Goal: Task Accomplishment & Management: Complete application form

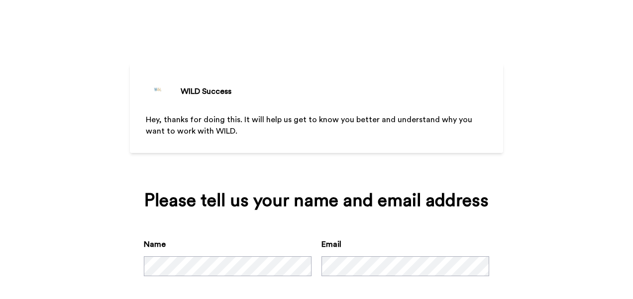
scroll to position [49, 0]
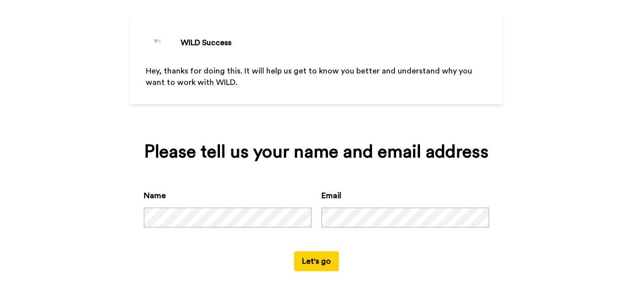
click at [317, 259] on button "Let's go" at bounding box center [316, 262] width 45 height 20
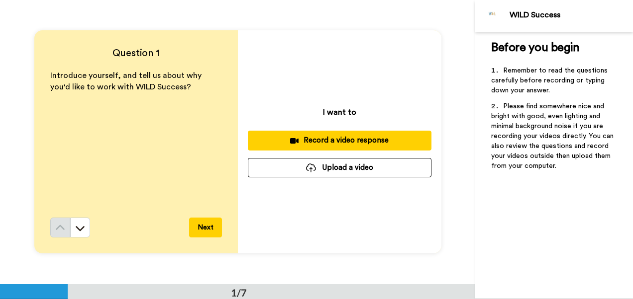
click at [387, 143] on div "Record a video response" at bounding box center [340, 140] width 168 height 10
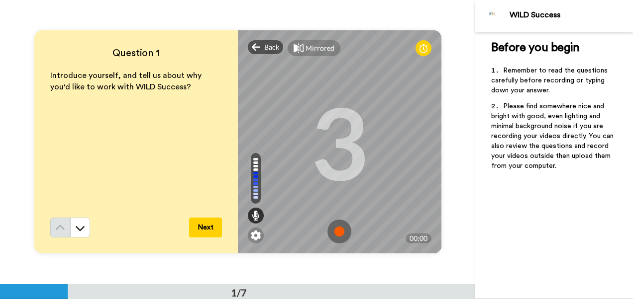
click at [339, 230] on img at bounding box center [339, 232] width 24 height 24
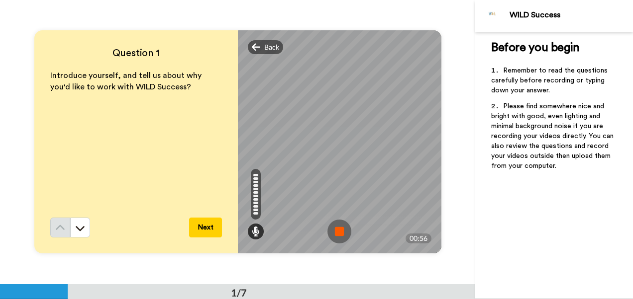
click at [339, 230] on img at bounding box center [339, 232] width 24 height 24
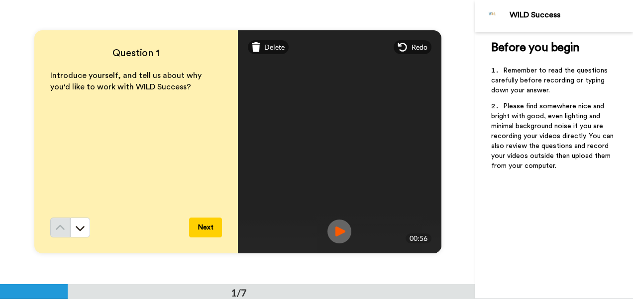
click at [340, 231] on img at bounding box center [339, 232] width 24 height 24
click at [206, 227] on button "Next" at bounding box center [205, 228] width 33 height 20
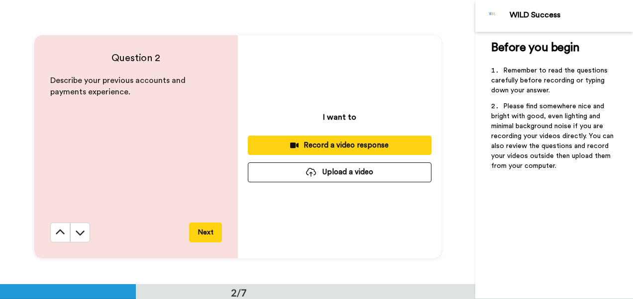
scroll to position [284, 0]
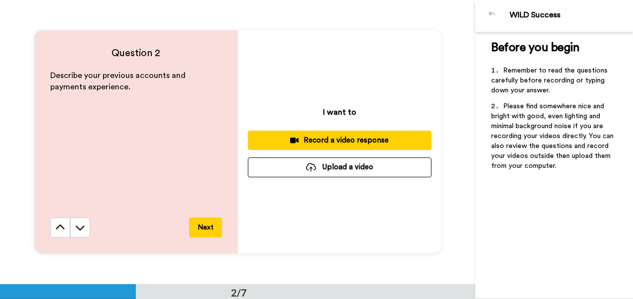
click at [342, 142] on div "Record a video response" at bounding box center [340, 140] width 168 height 10
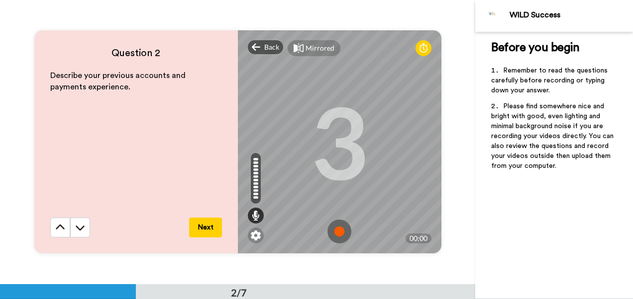
click at [335, 226] on img at bounding box center [339, 232] width 24 height 24
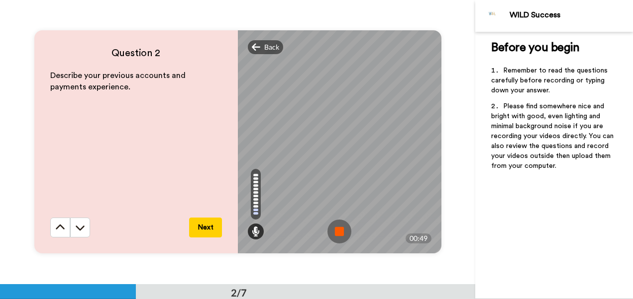
click at [335, 226] on img at bounding box center [339, 232] width 24 height 24
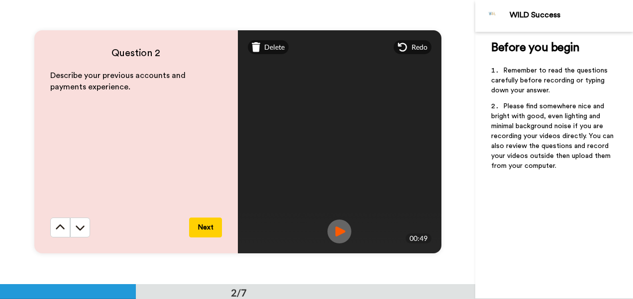
click at [333, 229] on img at bounding box center [339, 232] width 24 height 24
click at [268, 49] on span "Delete" at bounding box center [274, 47] width 20 height 10
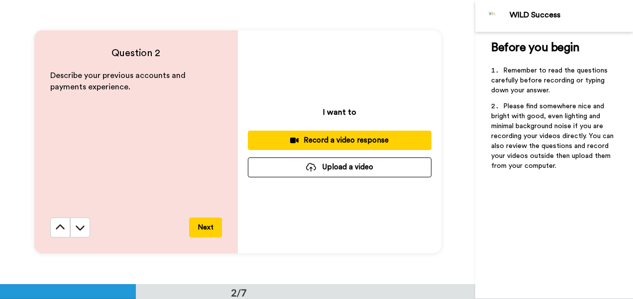
click at [347, 139] on div "Record a video response" at bounding box center [340, 140] width 168 height 10
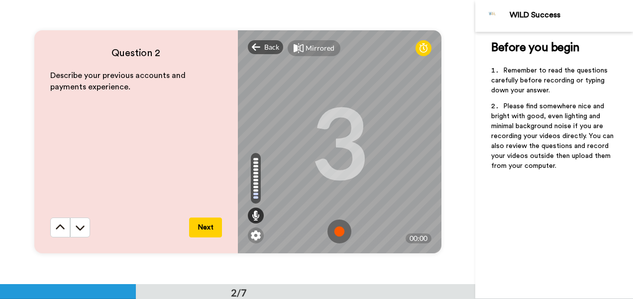
click at [335, 225] on img at bounding box center [339, 232] width 24 height 24
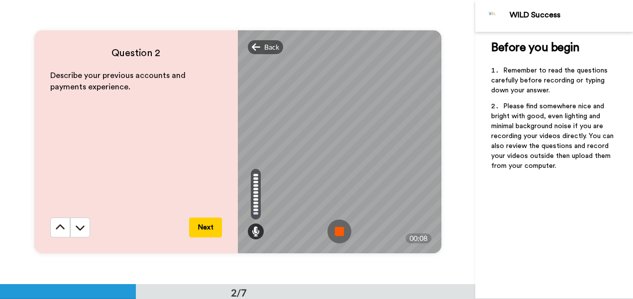
click at [335, 234] on img at bounding box center [339, 232] width 24 height 24
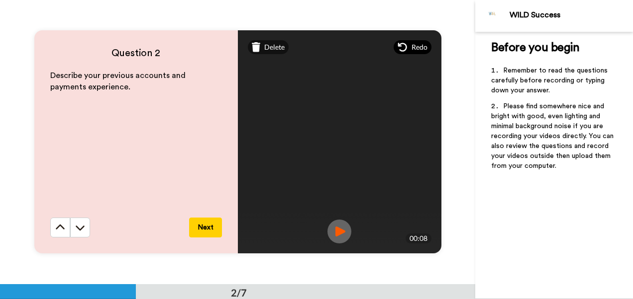
click at [405, 51] on div "Redo" at bounding box center [412, 47] width 38 height 14
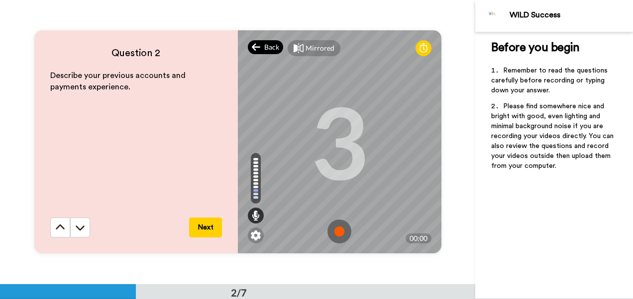
click at [258, 46] on icon at bounding box center [256, 47] width 9 height 10
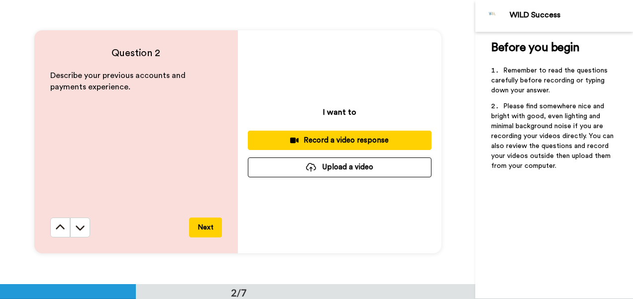
click at [308, 143] on div "Record a video response" at bounding box center [340, 140] width 168 height 10
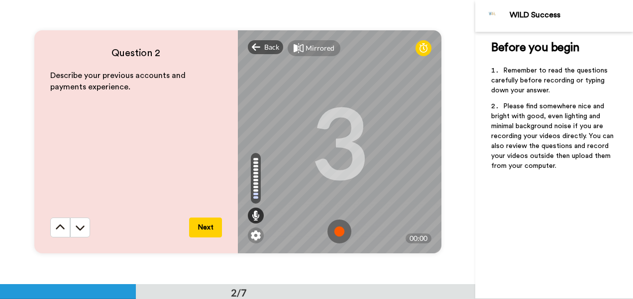
click at [332, 229] on img at bounding box center [339, 232] width 24 height 24
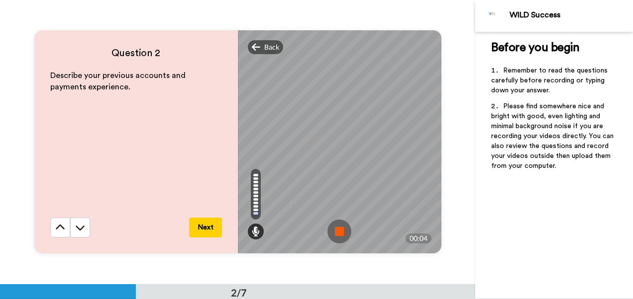
click at [336, 233] on img at bounding box center [339, 232] width 24 height 24
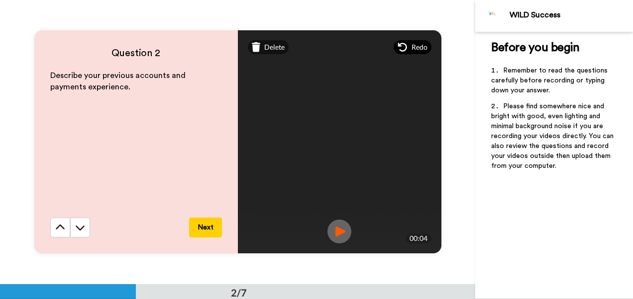
click at [416, 48] on span "Redo" at bounding box center [419, 47] width 16 height 10
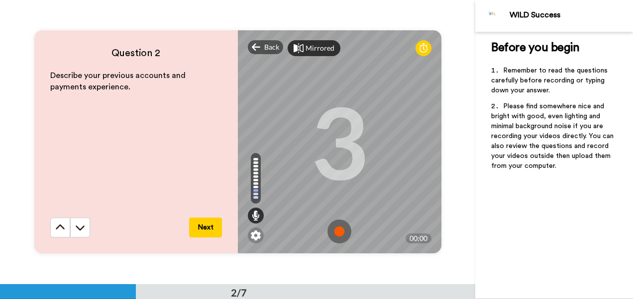
click at [314, 47] on div "Mirrored" at bounding box center [319, 48] width 29 height 10
click at [271, 44] on span "Back" at bounding box center [271, 47] width 15 height 10
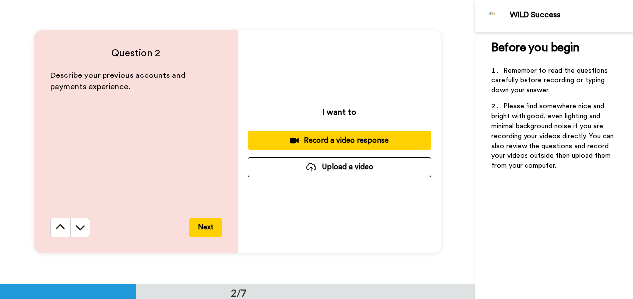
click at [306, 170] on div at bounding box center [311, 167] width 10 height 9
click at [361, 139] on div "Record a video response" at bounding box center [340, 140] width 168 height 10
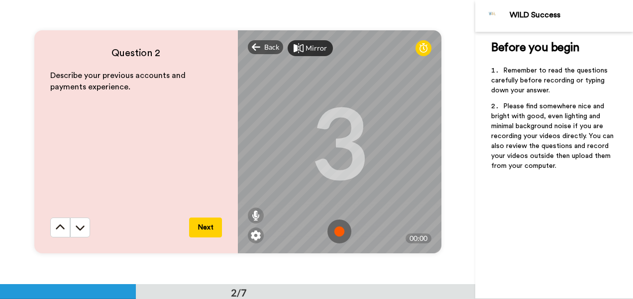
click at [339, 234] on img at bounding box center [339, 232] width 24 height 24
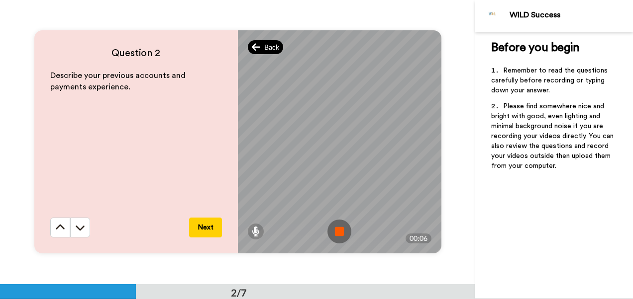
click at [264, 47] on span "Back" at bounding box center [271, 47] width 15 height 10
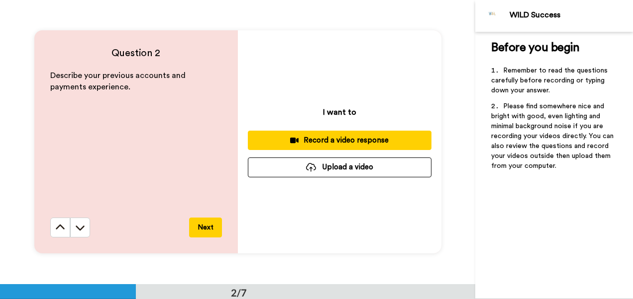
click at [338, 137] on div "Record a video response" at bounding box center [340, 140] width 168 height 10
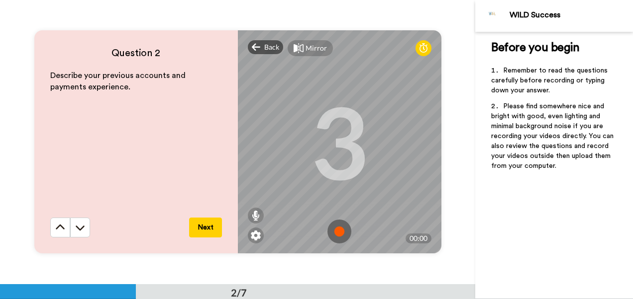
click at [301, 49] on div "Mirror" at bounding box center [309, 48] width 45 height 16
click at [301, 49] on div "Mirrored" at bounding box center [313, 48] width 53 height 16
click at [258, 235] on img at bounding box center [256, 236] width 10 height 10
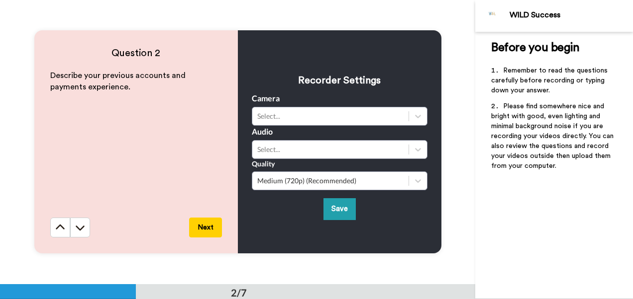
click at [258, 235] on div "Recorder Settings Camera Select... Audio Select... Quality Medium (720p) (Recom…" at bounding box center [339, 141] width 203 height 223
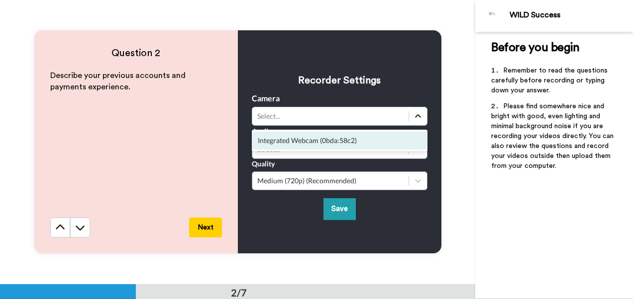
click at [416, 109] on div at bounding box center [418, 116] width 18 height 18
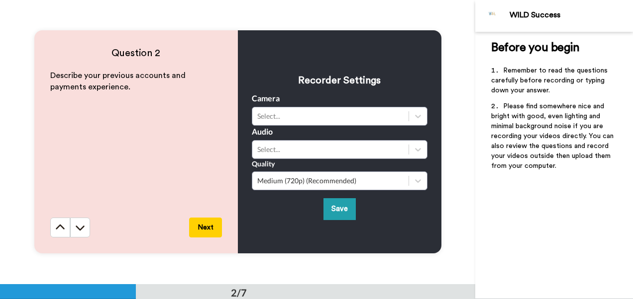
click at [400, 66] on div "Recorder Settings Camera Select... Audio Select... Quality Medium (720p) (Recom…" at bounding box center [340, 142] width 176 height 156
click at [329, 204] on button "Save" at bounding box center [339, 208] width 32 height 21
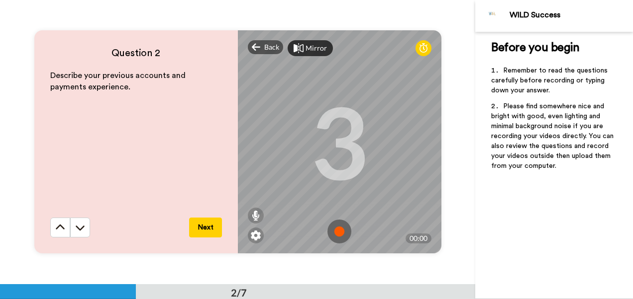
click at [335, 234] on img at bounding box center [339, 232] width 24 height 24
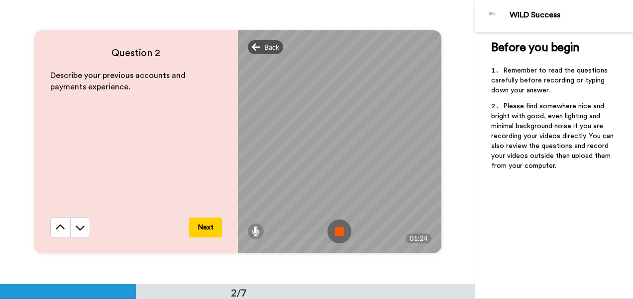
click at [335, 234] on img at bounding box center [339, 232] width 24 height 24
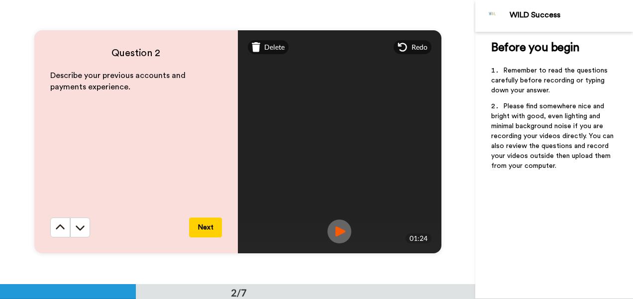
click at [337, 230] on img at bounding box center [339, 232] width 24 height 24
click at [203, 229] on button "Next" at bounding box center [205, 228] width 33 height 20
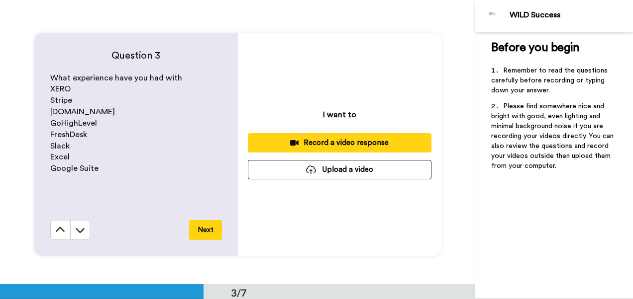
scroll to position [569, 0]
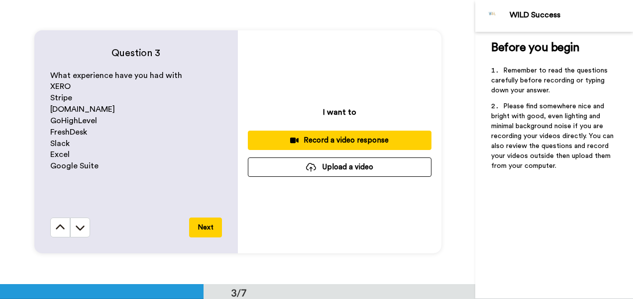
click at [314, 138] on div "Record a video response" at bounding box center [340, 140] width 168 height 10
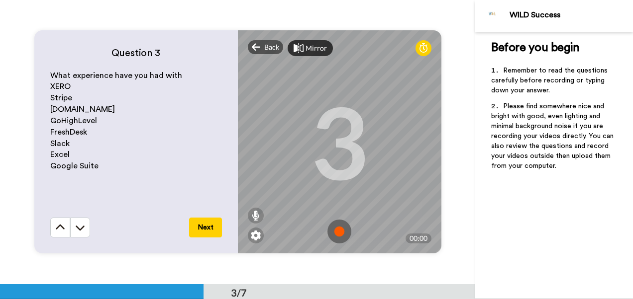
click at [337, 228] on img at bounding box center [339, 232] width 24 height 24
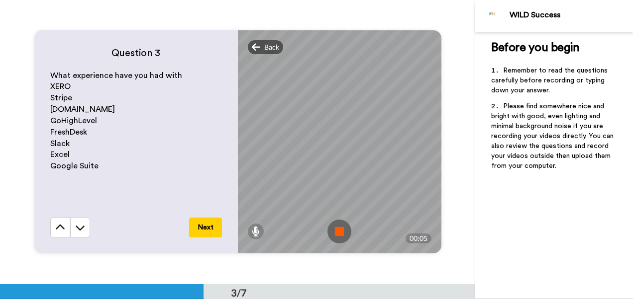
click at [332, 231] on img at bounding box center [339, 232] width 24 height 24
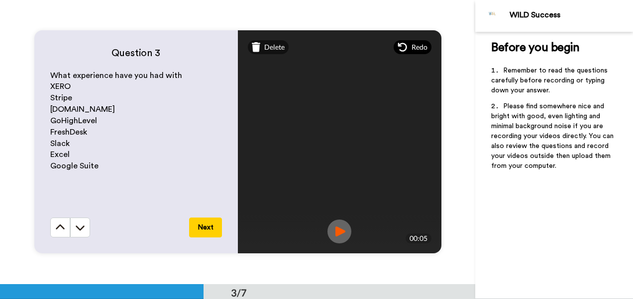
click at [397, 49] on icon at bounding box center [402, 47] width 10 height 10
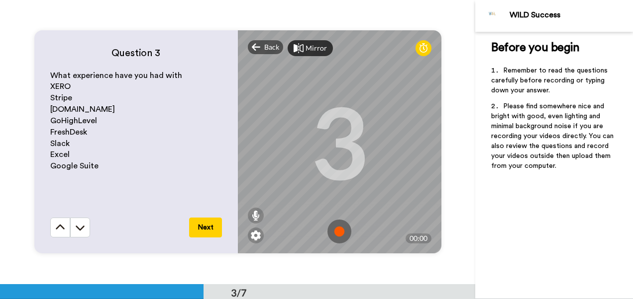
click at [337, 227] on img at bounding box center [339, 232] width 24 height 24
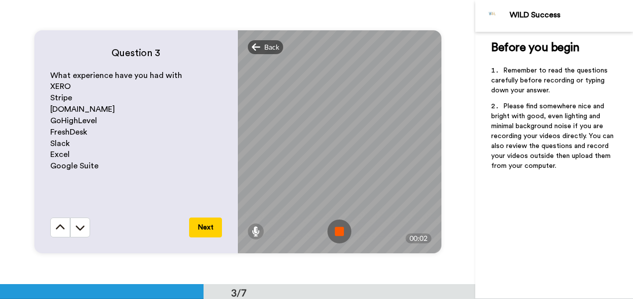
click at [337, 227] on img at bounding box center [339, 232] width 24 height 24
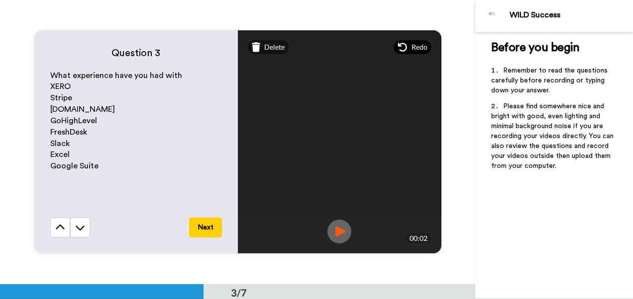
click at [404, 41] on div "Redo" at bounding box center [412, 47] width 38 height 14
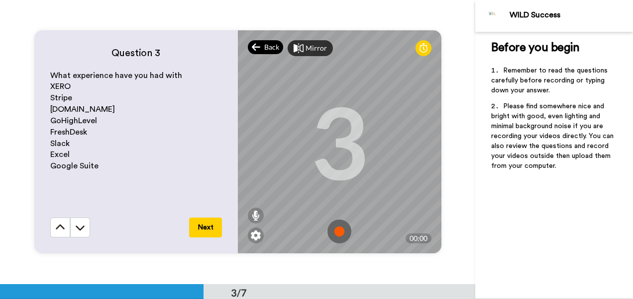
click at [267, 44] on span "Back" at bounding box center [271, 47] width 15 height 10
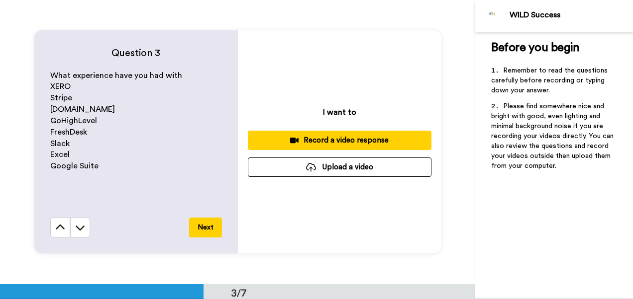
click at [334, 137] on div "Record a video response" at bounding box center [340, 140] width 168 height 10
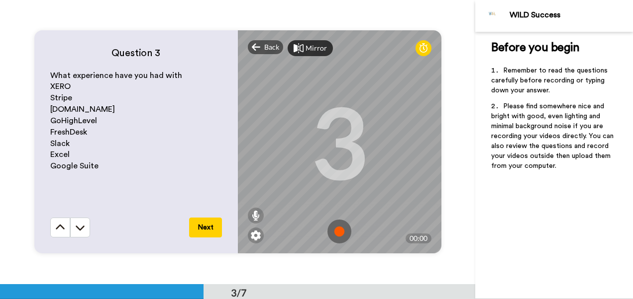
click at [344, 233] on img at bounding box center [339, 232] width 24 height 24
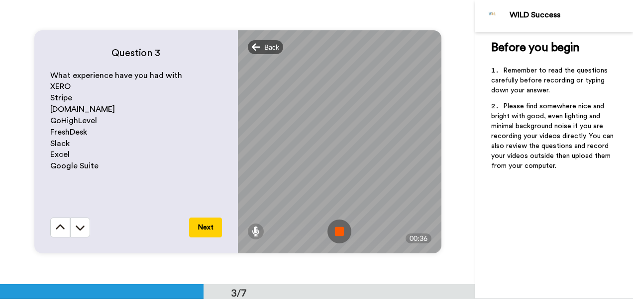
click at [344, 233] on img at bounding box center [339, 232] width 24 height 24
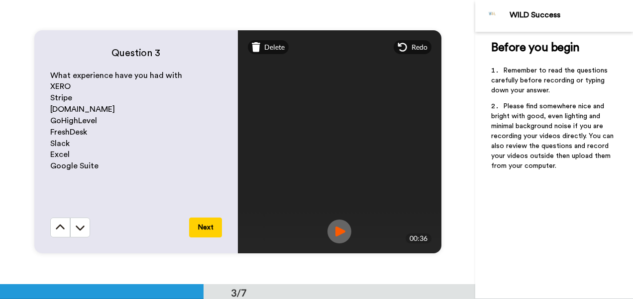
click at [337, 232] on img at bounding box center [339, 232] width 24 height 24
click at [343, 232] on img at bounding box center [339, 232] width 24 height 24
click at [414, 48] on span "Redo" at bounding box center [419, 47] width 16 height 10
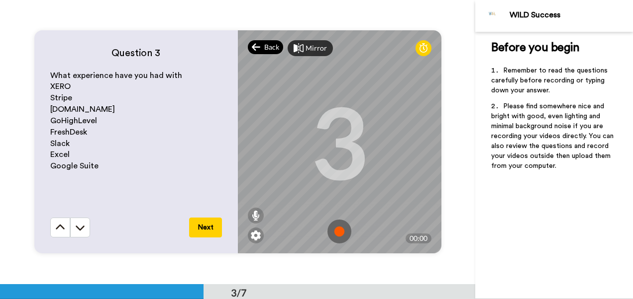
click at [260, 45] on div "Back" at bounding box center [266, 47] width 36 height 14
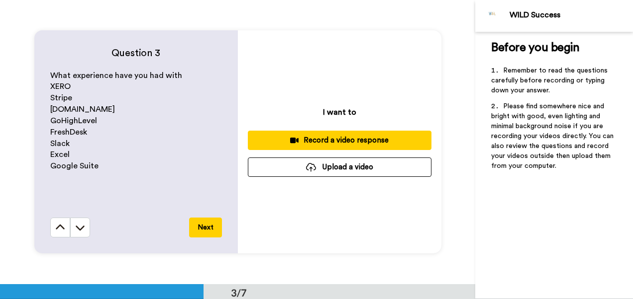
click at [311, 141] on div "Record a video response" at bounding box center [340, 140] width 168 height 10
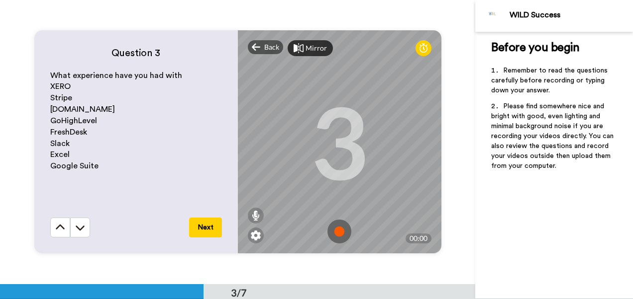
click at [340, 229] on img at bounding box center [339, 232] width 24 height 24
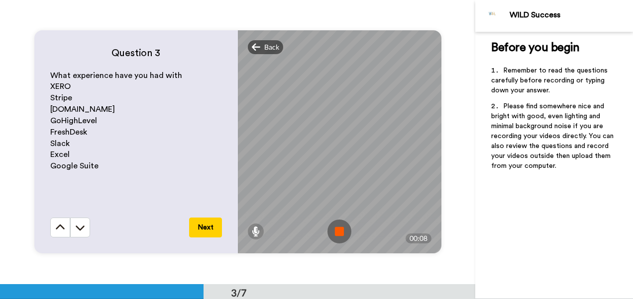
click at [340, 229] on img at bounding box center [339, 232] width 24 height 24
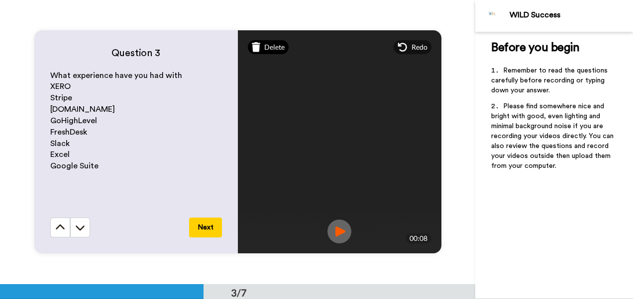
click at [269, 49] on span "Delete" at bounding box center [274, 47] width 20 height 10
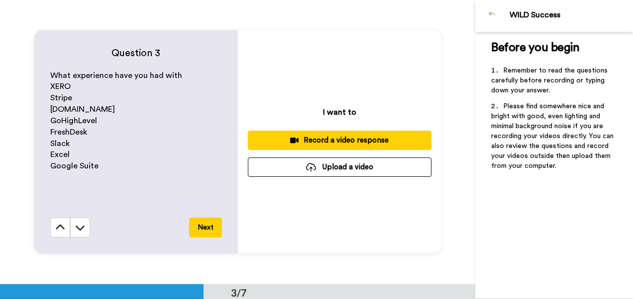
click at [321, 135] on div "Record a video response" at bounding box center [340, 140] width 168 height 10
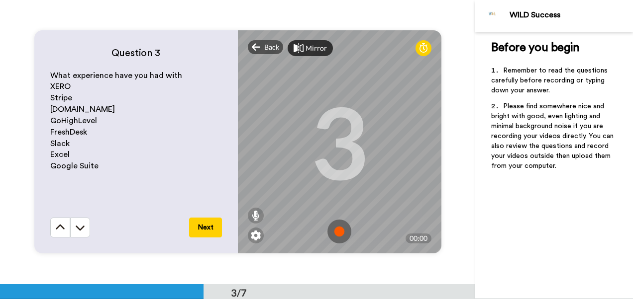
click at [332, 226] on img at bounding box center [339, 232] width 24 height 24
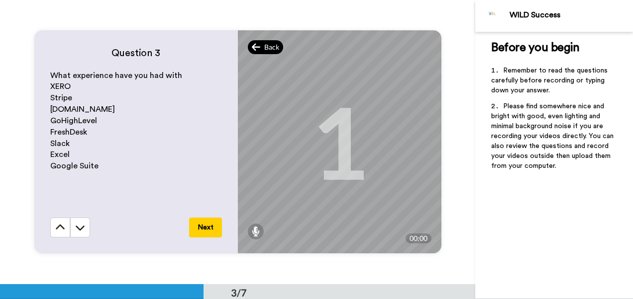
click at [265, 44] on span "Back" at bounding box center [271, 47] width 15 height 10
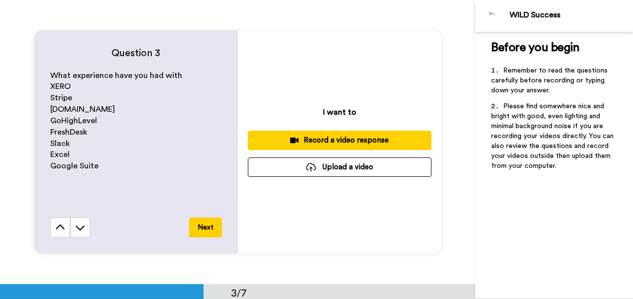
click at [326, 138] on div "Record a video response" at bounding box center [340, 140] width 168 height 10
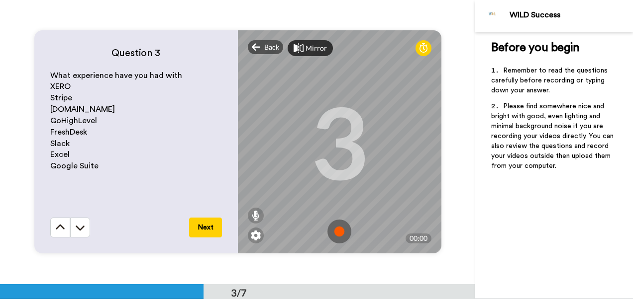
click at [337, 235] on img at bounding box center [339, 232] width 24 height 24
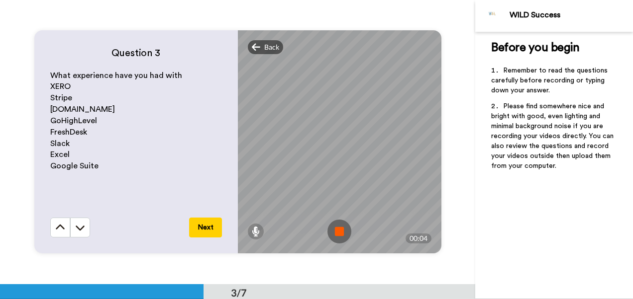
click at [337, 235] on img at bounding box center [339, 232] width 24 height 24
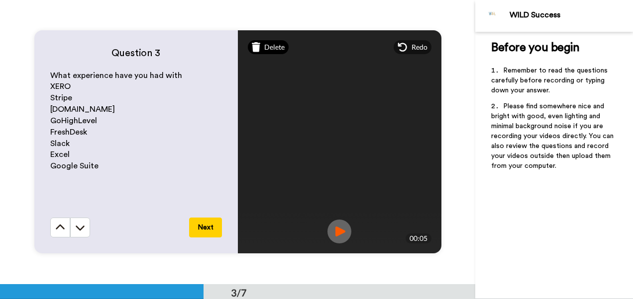
click at [274, 50] on span "Delete" at bounding box center [274, 47] width 20 height 10
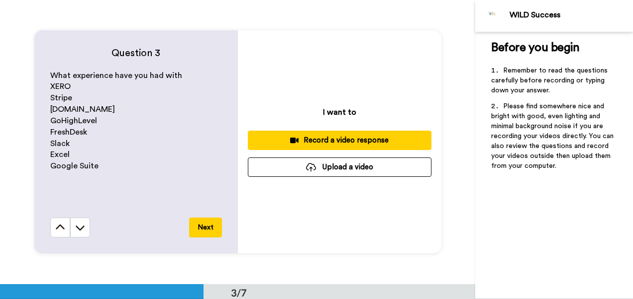
click at [308, 146] on button "Record a video response" at bounding box center [339, 140] width 183 height 19
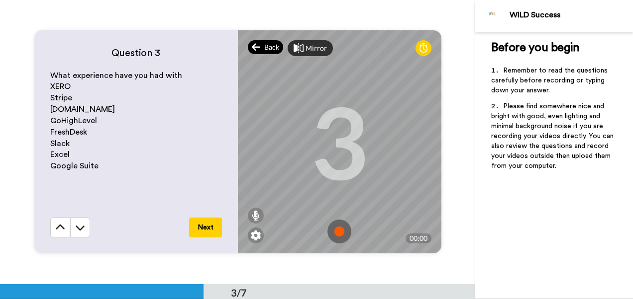
click at [271, 51] on span "Back" at bounding box center [271, 47] width 15 height 10
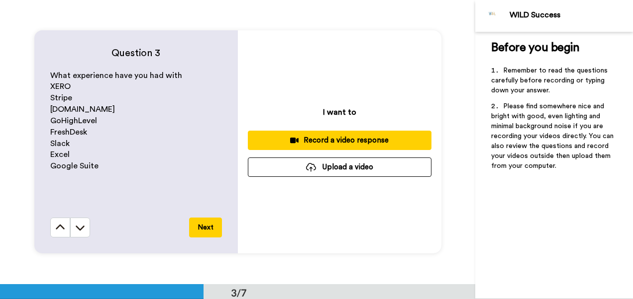
click at [322, 140] on div "Record a video response" at bounding box center [340, 140] width 168 height 10
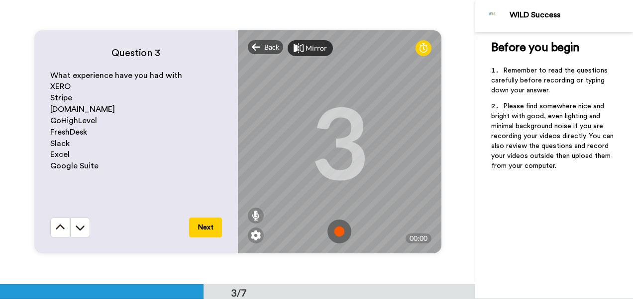
click at [336, 236] on img at bounding box center [339, 232] width 24 height 24
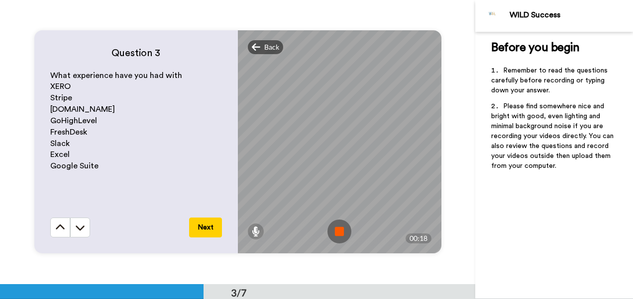
click at [336, 236] on img at bounding box center [339, 232] width 24 height 24
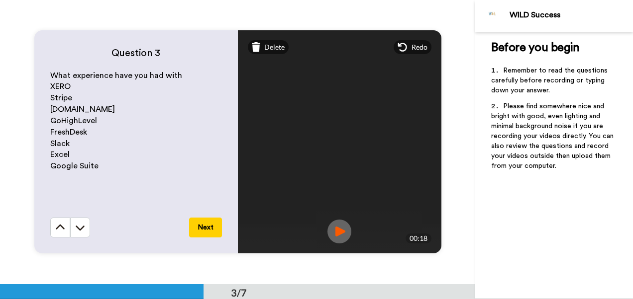
click at [344, 230] on img at bounding box center [339, 232] width 24 height 24
click at [204, 226] on button "Next" at bounding box center [205, 228] width 33 height 20
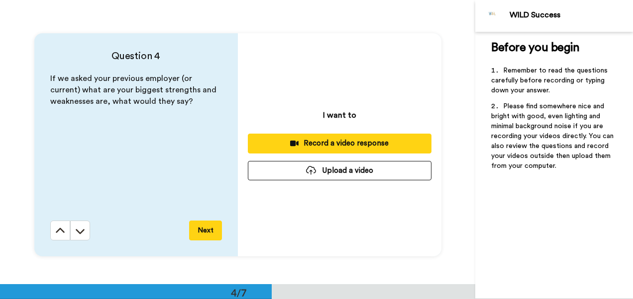
scroll to position [853, 0]
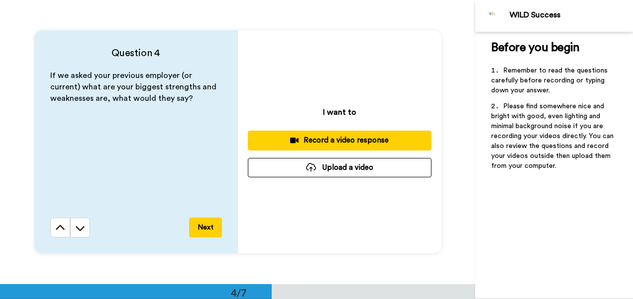
click at [303, 142] on div "Record a video response" at bounding box center [340, 140] width 168 height 10
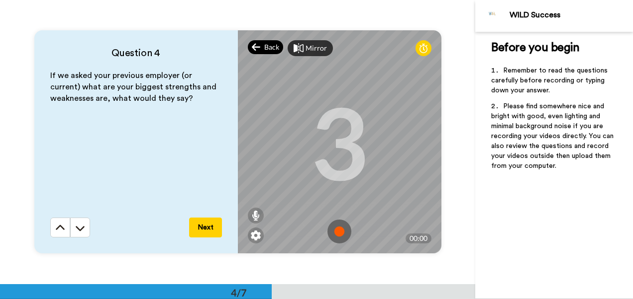
click at [252, 47] on icon at bounding box center [256, 47] width 8 height 7
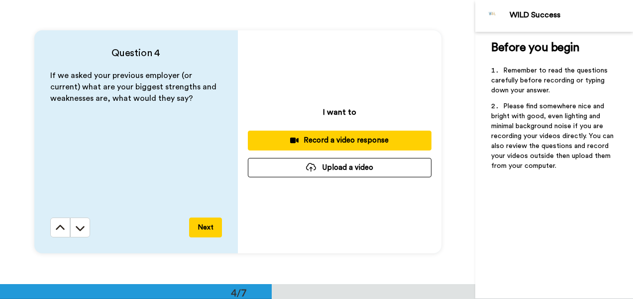
click at [310, 140] on div "Record a video response" at bounding box center [340, 140] width 168 height 10
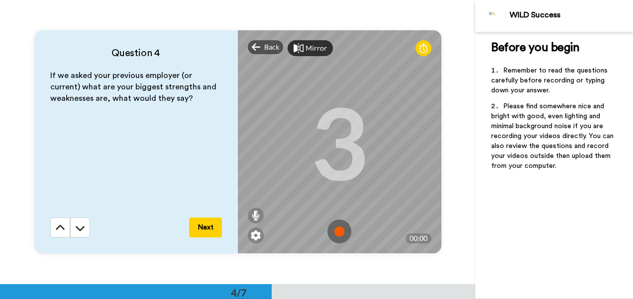
click at [340, 224] on img at bounding box center [339, 232] width 24 height 24
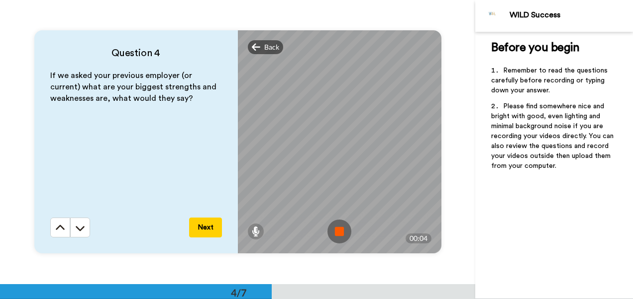
click at [340, 224] on img at bounding box center [339, 232] width 24 height 24
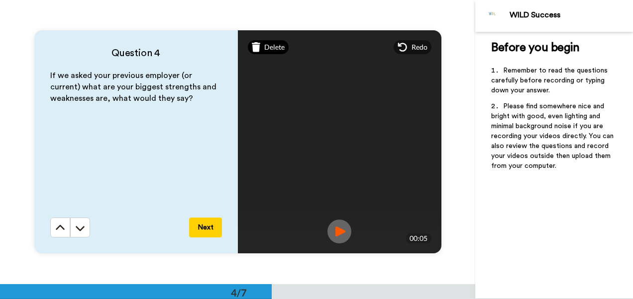
click at [260, 53] on div "Delete" at bounding box center [268, 47] width 41 height 14
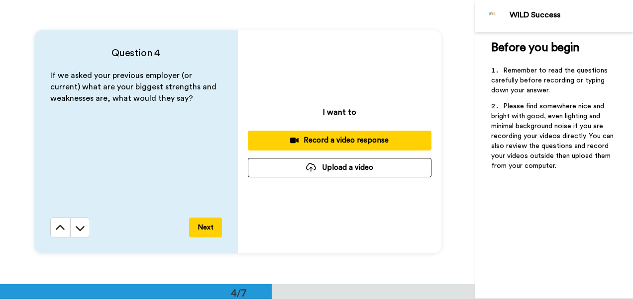
click at [287, 147] on button "Record a video response" at bounding box center [339, 140] width 183 height 19
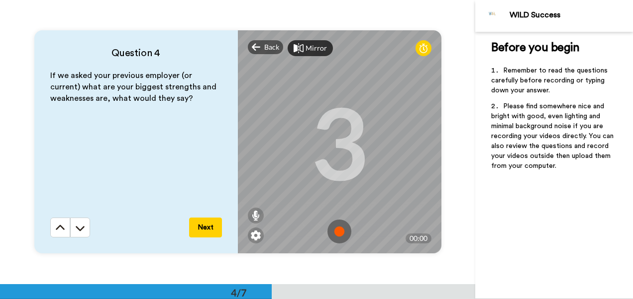
click at [339, 231] on img at bounding box center [339, 232] width 24 height 24
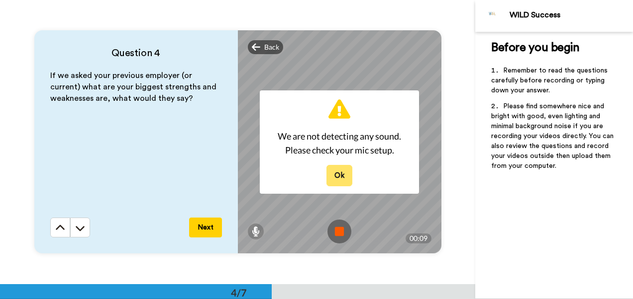
click at [341, 175] on button "Ok" at bounding box center [339, 175] width 26 height 21
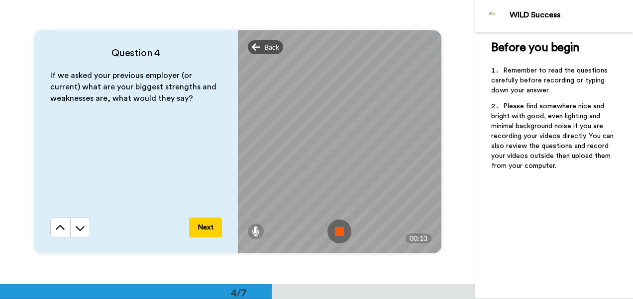
click at [342, 231] on img at bounding box center [339, 232] width 24 height 24
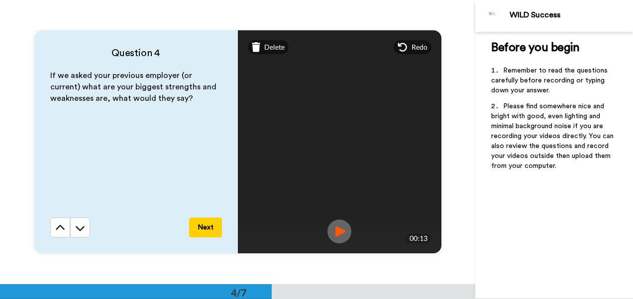
click at [271, 54] on div "Mirror Redo" at bounding box center [339, 47] width 203 height 34
click at [275, 48] on span "Delete" at bounding box center [274, 47] width 20 height 10
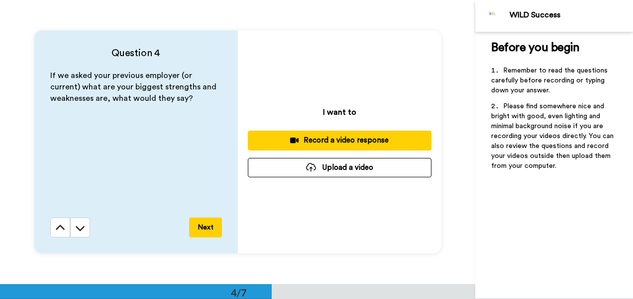
click at [310, 142] on div "Record a video response" at bounding box center [340, 140] width 168 height 10
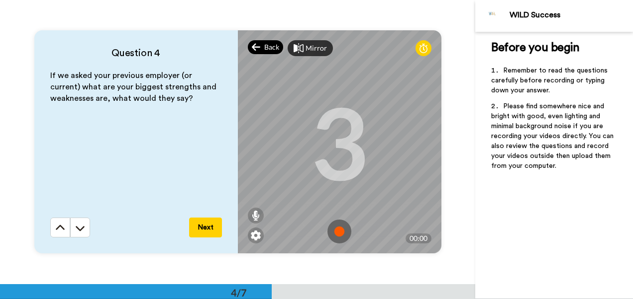
click at [261, 44] on div "Back" at bounding box center [266, 47] width 36 height 14
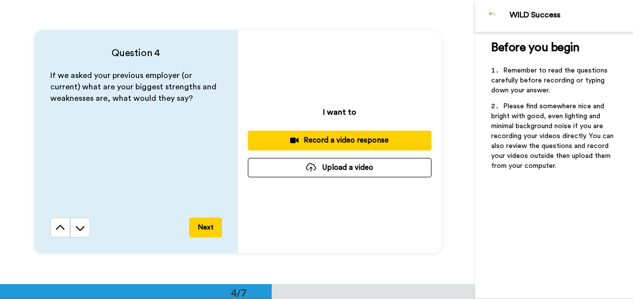
click at [336, 136] on div "Record a video response" at bounding box center [340, 140] width 168 height 10
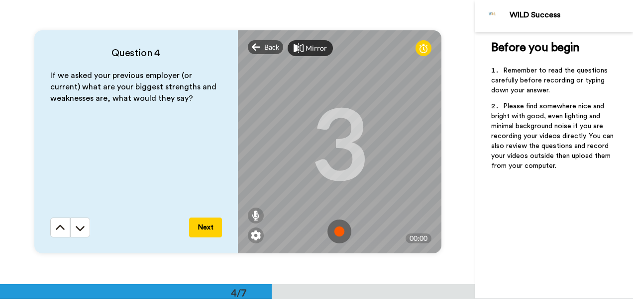
click at [338, 232] on img at bounding box center [339, 232] width 24 height 24
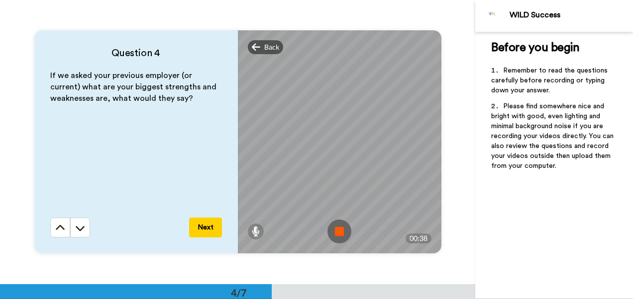
click at [338, 232] on img at bounding box center [339, 232] width 24 height 24
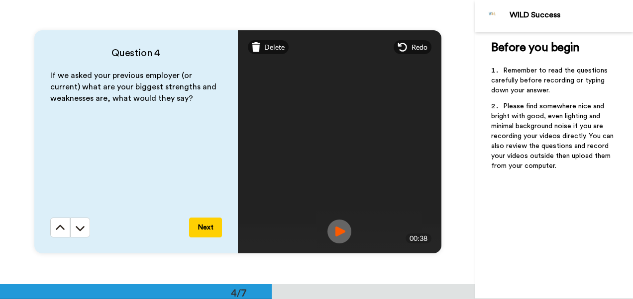
click at [336, 225] on img at bounding box center [339, 232] width 24 height 24
click at [204, 231] on button "Next" at bounding box center [205, 228] width 33 height 20
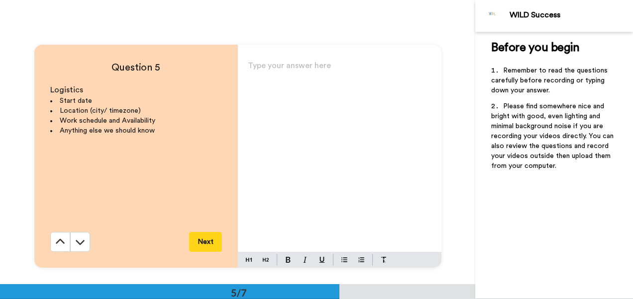
scroll to position [1137, 0]
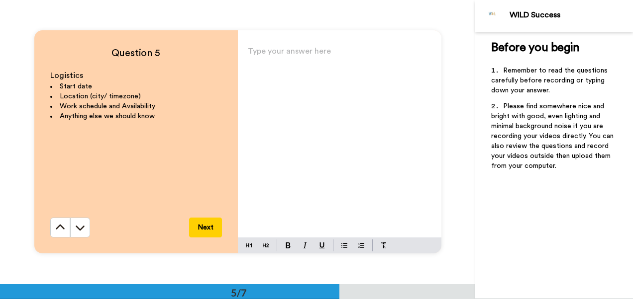
click at [279, 49] on p "Type your answer here ﻿" at bounding box center [339, 55] width 183 height 14
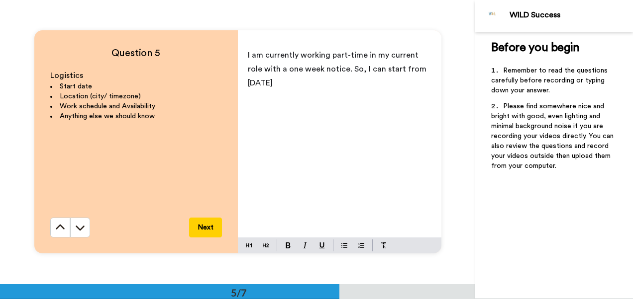
click at [379, 69] on span "I am currently working part-time in my current role with a one week notice. So,…" at bounding box center [338, 69] width 181 height 36
click at [360, 68] on span "I am currently working part-time in my current role with a one week notice. So,…" at bounding box center [338, 69] width 181 height 36
click at [420, 67] on span "I am currently working part-time in my current role with a one week notice. So,…" at bounding box center [339, 69] width 183 height 36
click at [347, 80] on span "I am currently working part-time in my current role with a one-week notice. So,…" at bounding box center [340, 69] width 184 height 36
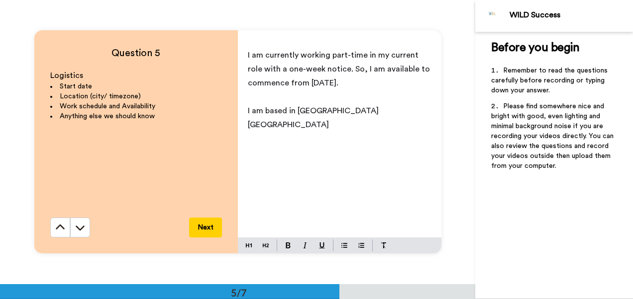
click at [263, 111] on span "I am based in [GEOGRAPHIC_DATA] [GEOGRAPHIC_DATA]" at bounding box center [314, 118] width 133 height 22
click at [359, 107] on p "I am based in [GEOGRAPHIC_DATA] [GEOGRAPHIC_DATA]" at bounding box center [339, 118] width 183 height 28
click at [318, 112] on span "I am based in [GEOGRAPHIC_DATA] [GEOGRAPHIC_DATA]" at bounding box center [314, 118] width 133 height 22
click at [363, 111] on p "I am based in [GEOGRAPHIC_DATA], [GEOGRAPHIC_DATA]" at bounding box center [339, 118] width 183 height 28
click at [363, 108] on span "I am based in [GEOGRAPHIC_DATA], [GEOGRAPHIC_DATA] - Australian Eastern Standar…" at bounding box center [326, 125] width 156 height 36
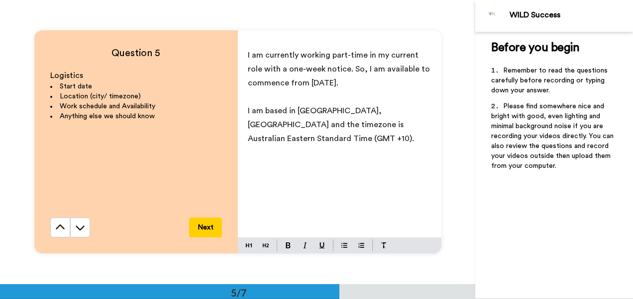
click at [420, 127] on p "I am based in [GEOGRAPHIC_DATA], [GEOGRAPHIC_DATA] and the timezone is Australi…" at bounding box center [339, 125] width 183 height 42
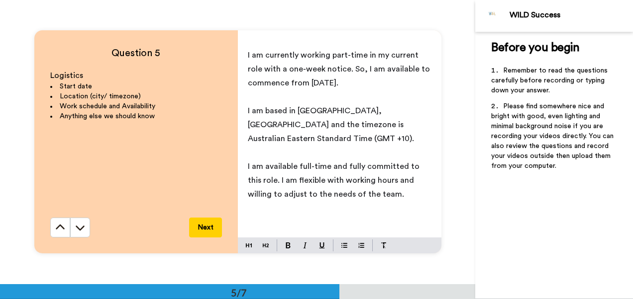
click at [343, 163] on span "I am available full-time and fully committed to this role. I am flexible with w…" at bounding box center [335, 181] width 174 height 36
click at [369, 183] on p "I am available full-time and am committed to this role. I am flexible with work…" at bounding box center [339, 181] width 183 height 42
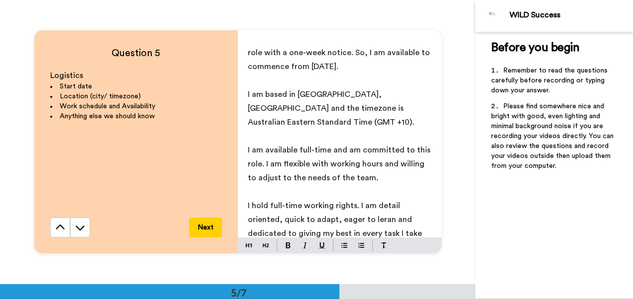
scroll to position [23, 0]
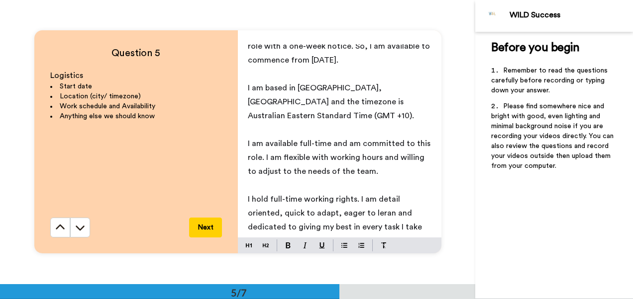
click at [244, 198] on div "I am currently working part-time in my current role with a one-week notice. So,…" at bounding box center [339, 140] width 203 height 193
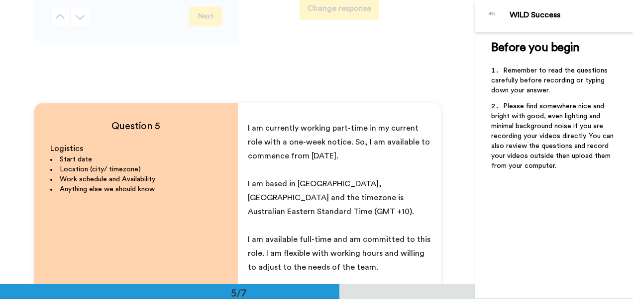
scroll to position [1092, 0]
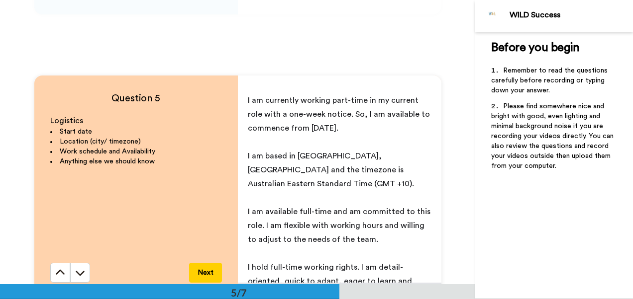
click at [357, 159] on span "I am based in [GEOGRAPHIC_DATA], [GEOGRAPHIC_DATA] and the timezone is Australi…" at bounding box center [331, 170] width 166 height 36
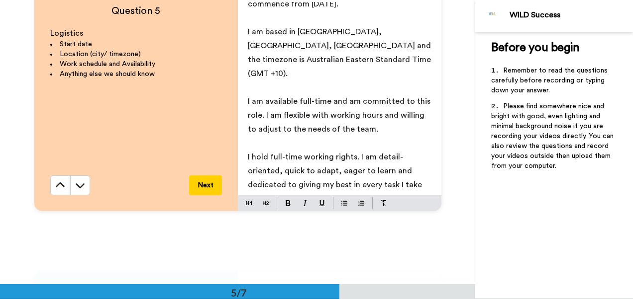
scroll to position [1180, 0]
click at [206, 183] on button "Next" at bounding box center [205, 185] width 33 height 20
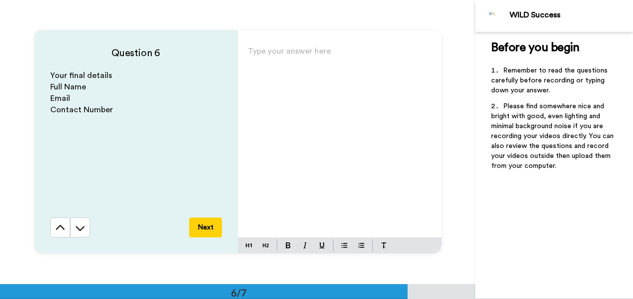
scroll to position [1422, 0]
click at [269, 54] on p "Type your answer here ﻿" at bounding box center [339, 55] width 183 height 14
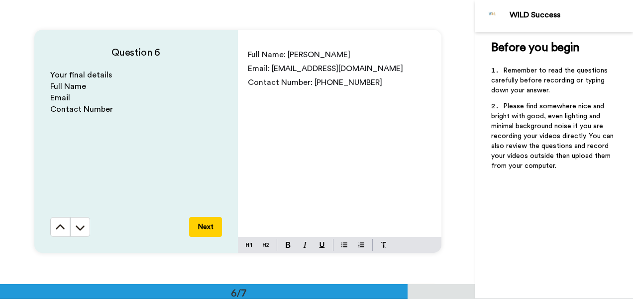
click at [211, 225] on button "Next" at bounding box center [205, 227] width 33 height 20
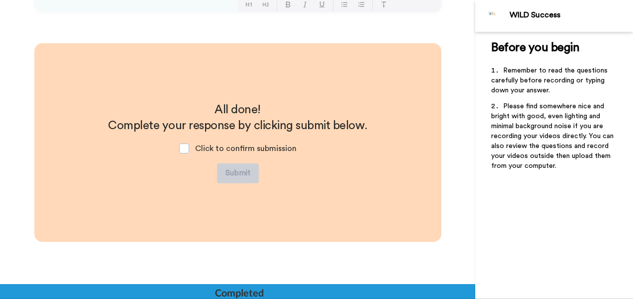
scroll to position [1663, 0]
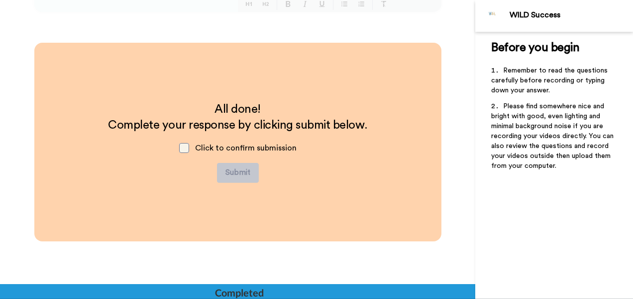
click at [183, 150] on span at bounding box center [184, 148] width 10 height 10
click at [243, 173] on button "Submit" at bounding box center [238, 173] width 42 height 20
